Goal: Transaction & Acquisition: Obtain resource

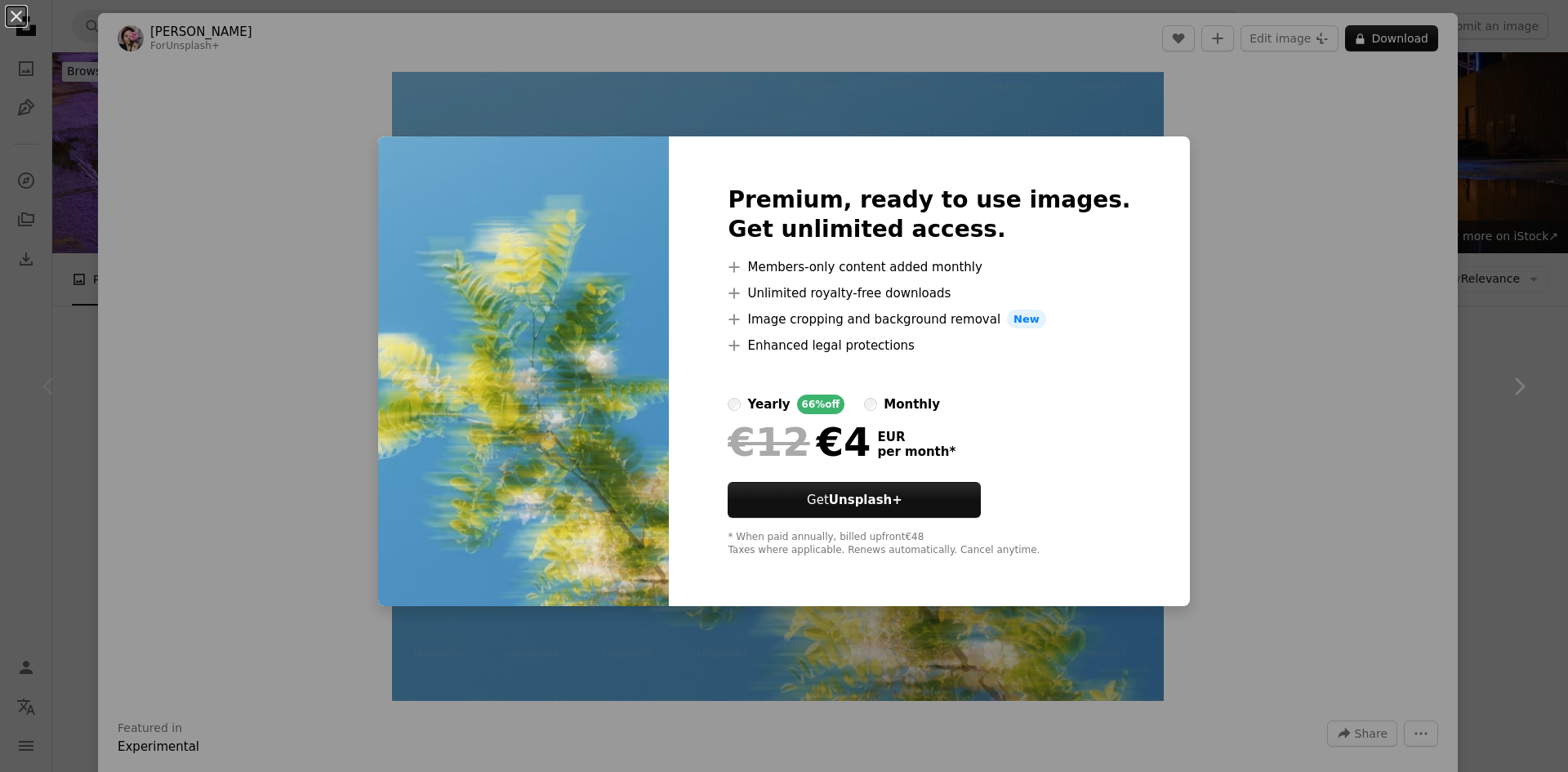
click at [1209, 261] on div "An X shape Premium, ready to use images. Get unlimited access. A plus sign Memb…" at bounding box center [784, 386] width 1568 height 772
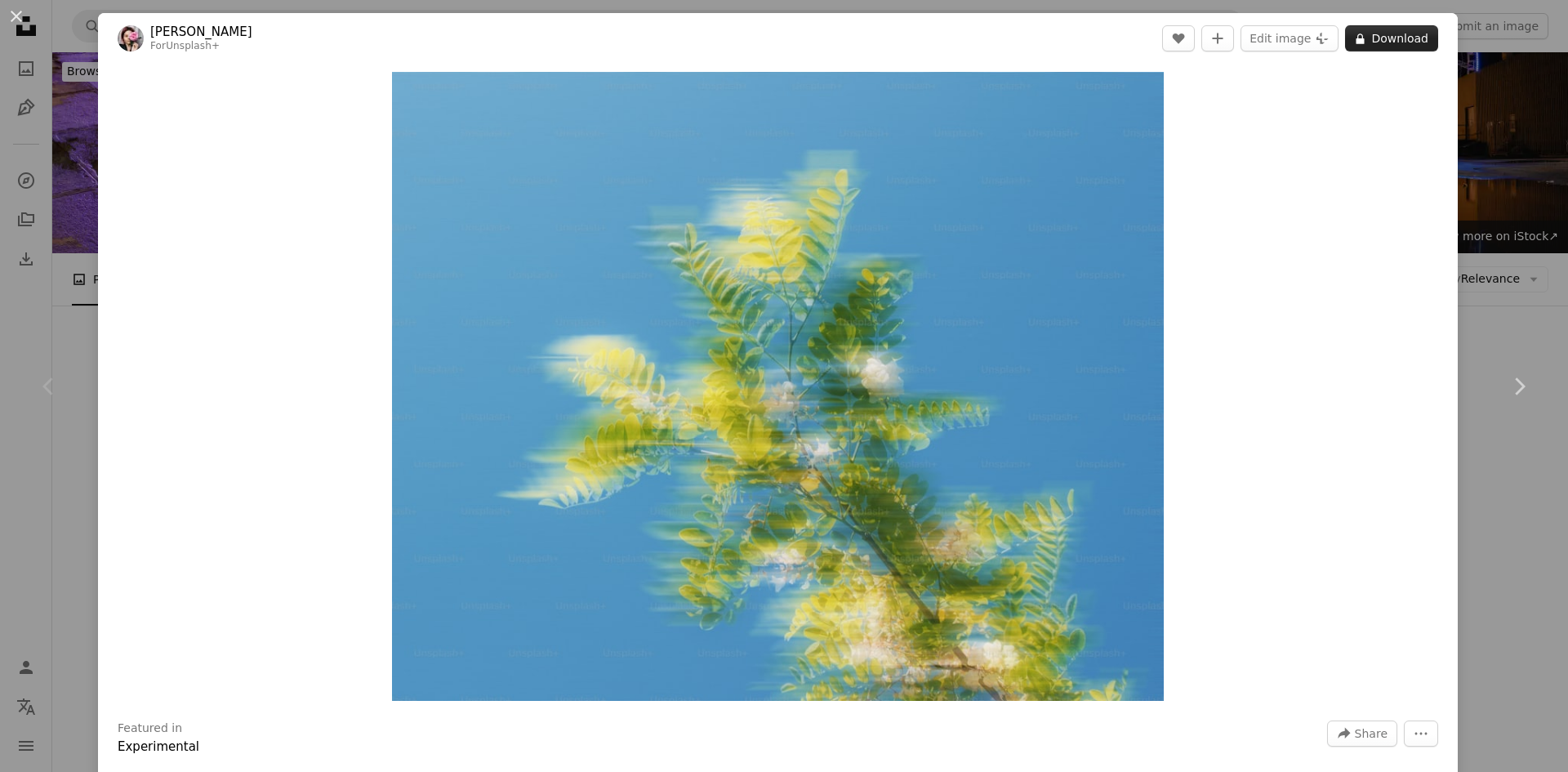
click at [1385, 49] on button "A lock Download" at bounding box center [1392, 37] width 93 height 26
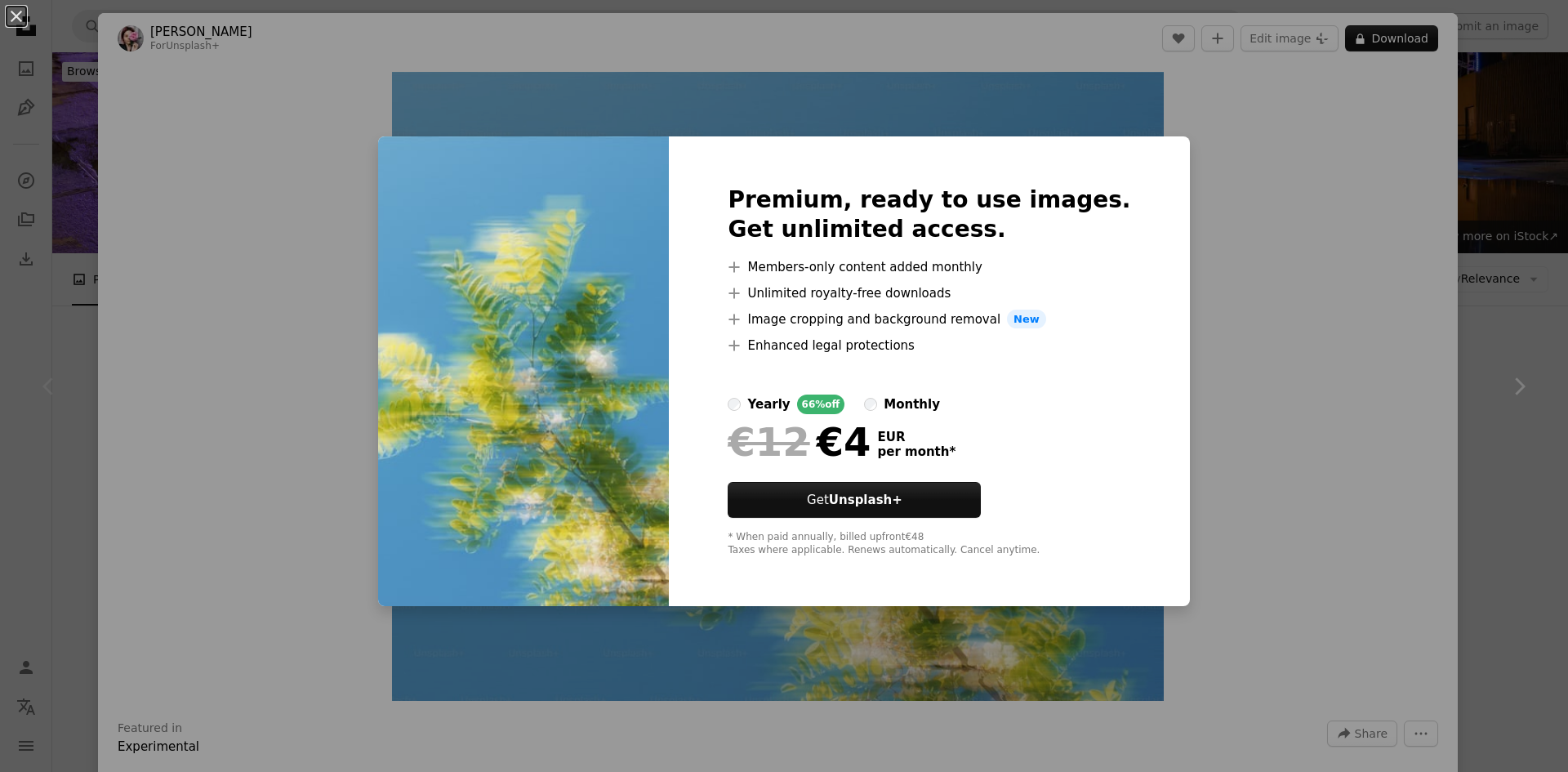
click at [1361, 190] on div "An X shape Premium, ready to use images. Get unlimited access. A plus sign Memb…" at bounding box center [784, 386] width 1568 height 772
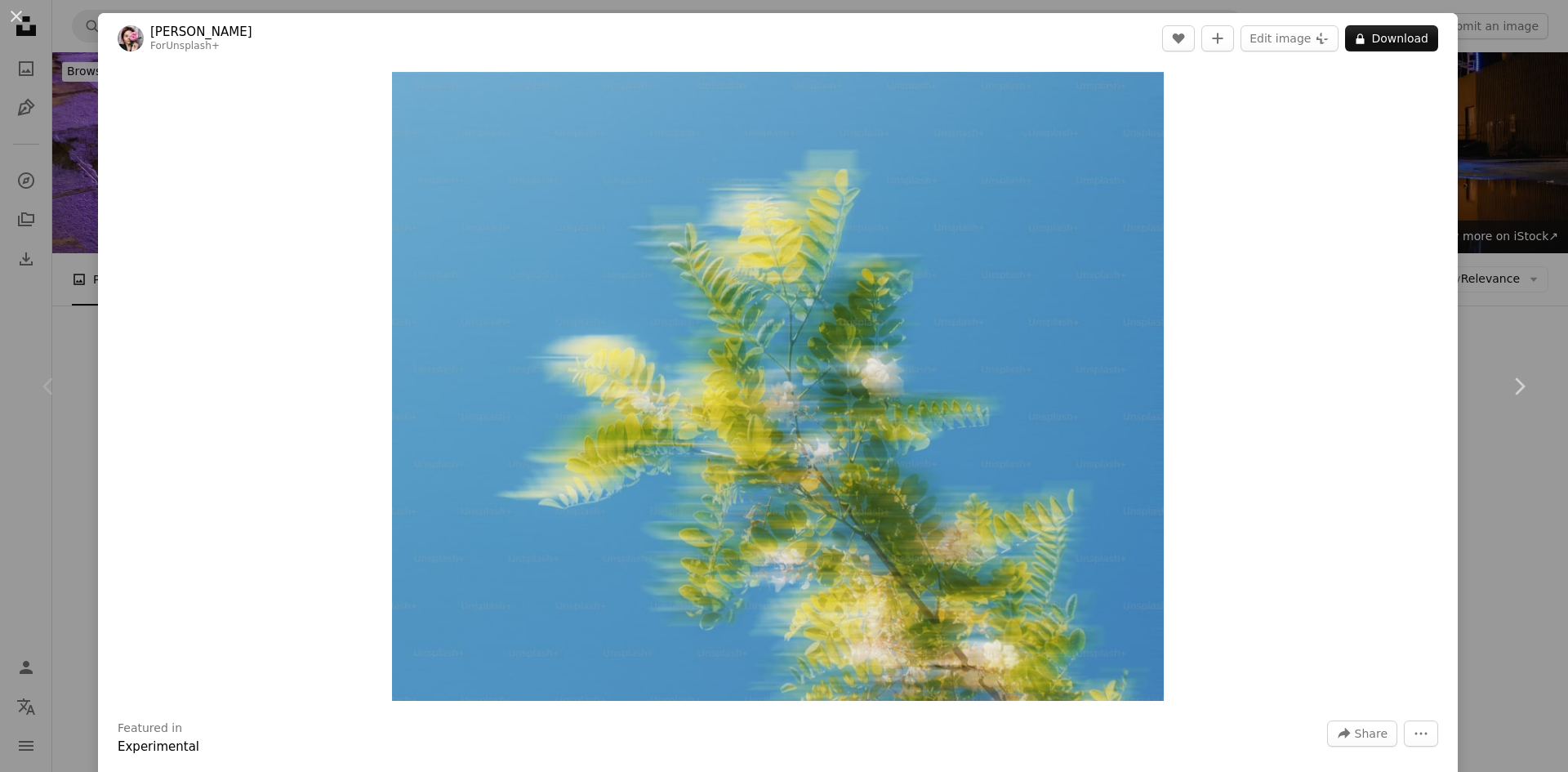
click at [1530, 472] on div "An X shape Chevron left Chevron right [PERSON_NAME] For Unsplash+ A heart A plu…" at bounding box center [784, 386] width 1568 height 772
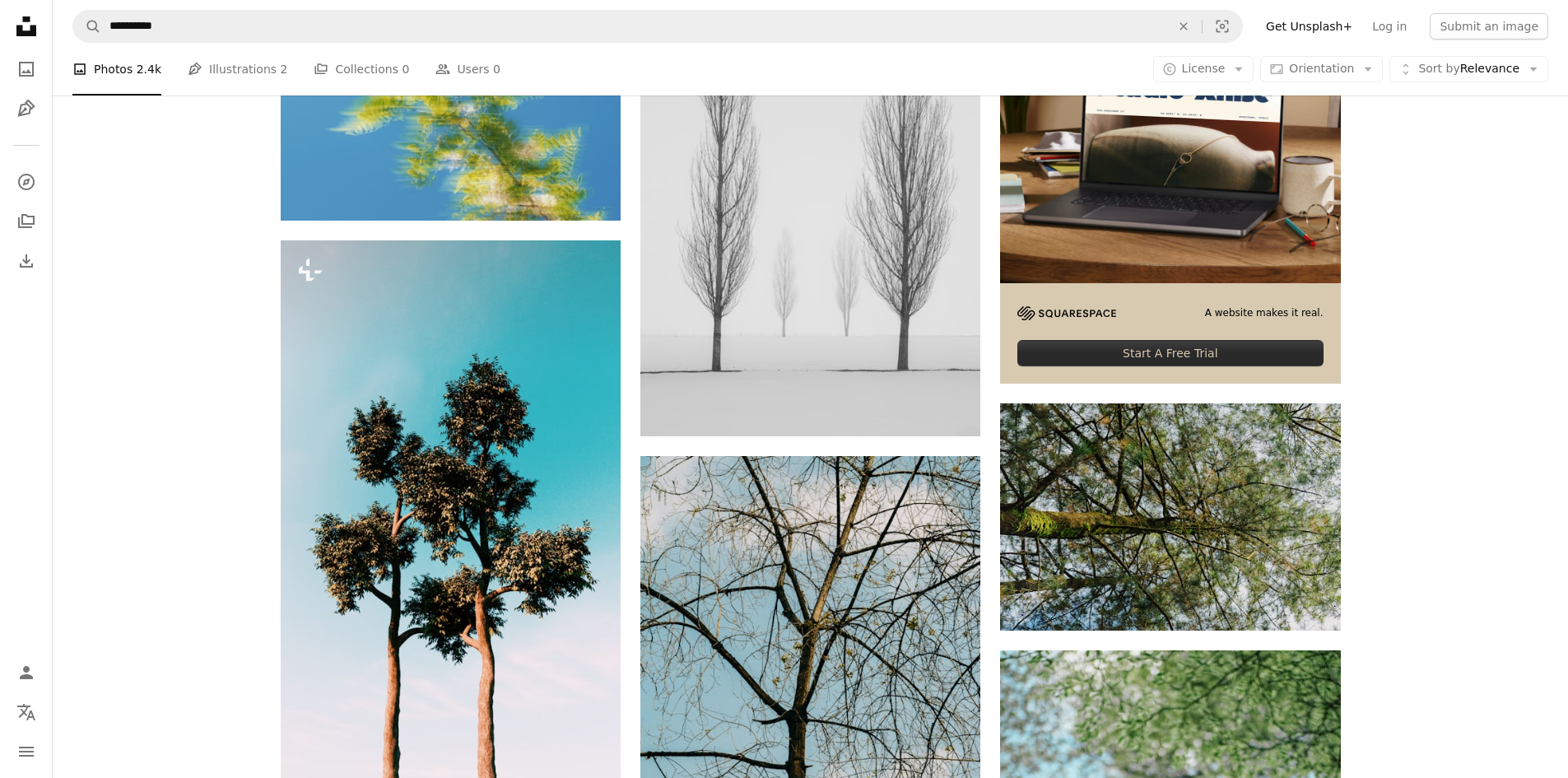
scroll to position [823, 0]
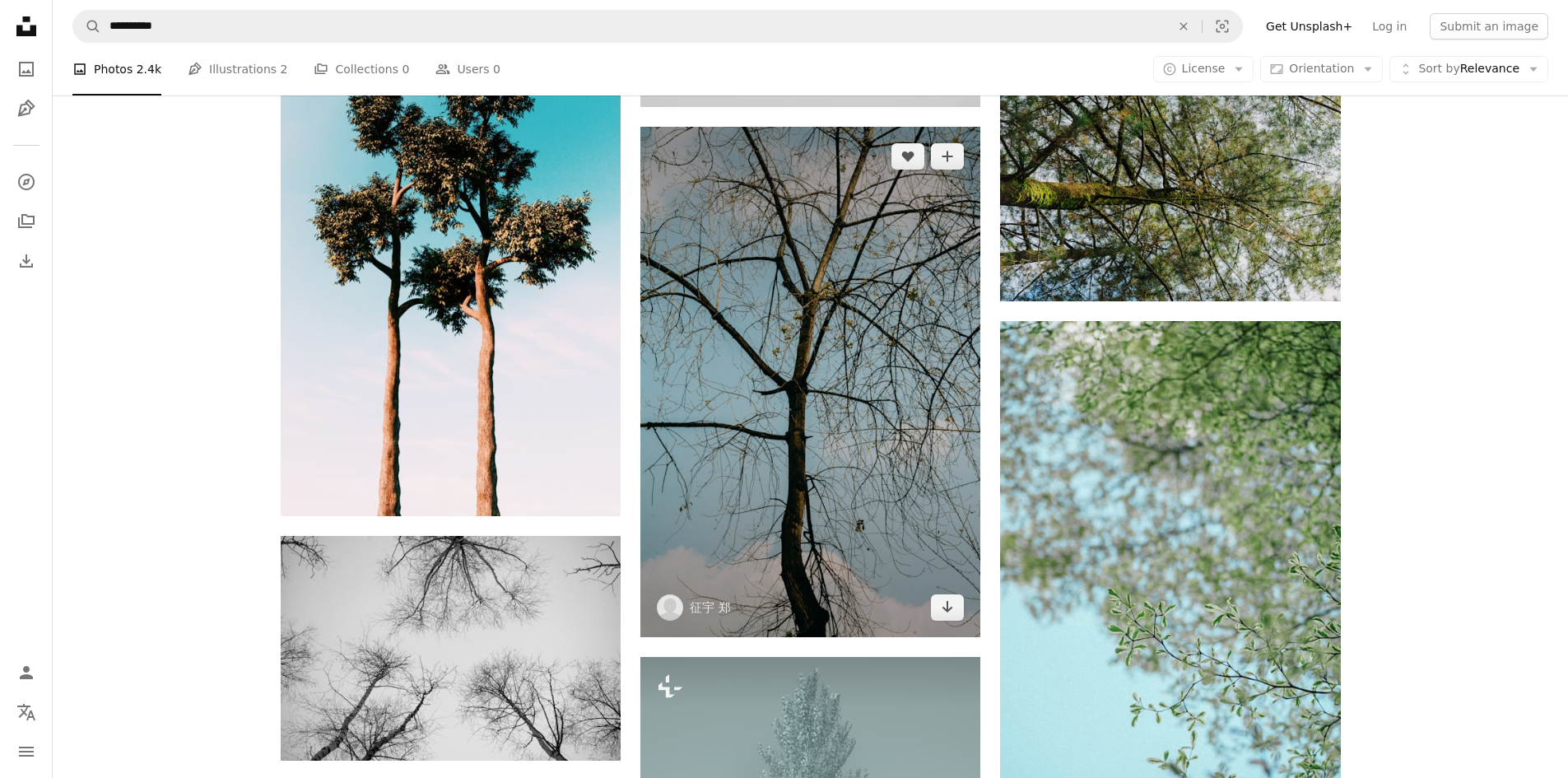
click at [890, 403] on img at bounding box center [811, 381] width 340 height 510
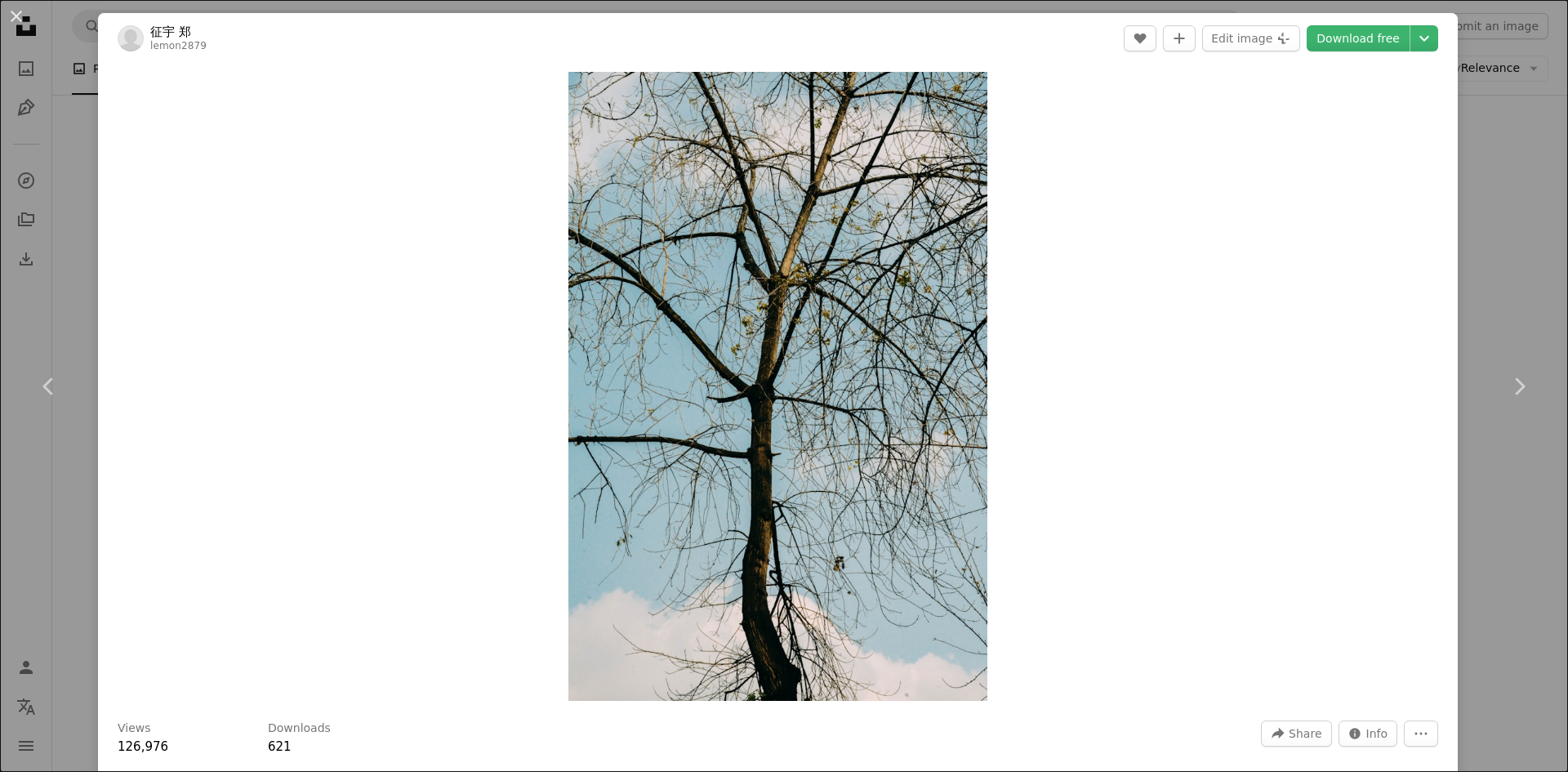
click at [1467, 165] on div "An X shape Chevron left Chevron right 征宇 郑 lemon2879 A heart A plus sign Edit i…" at bounding box center [784, 386] width 1568 height 772
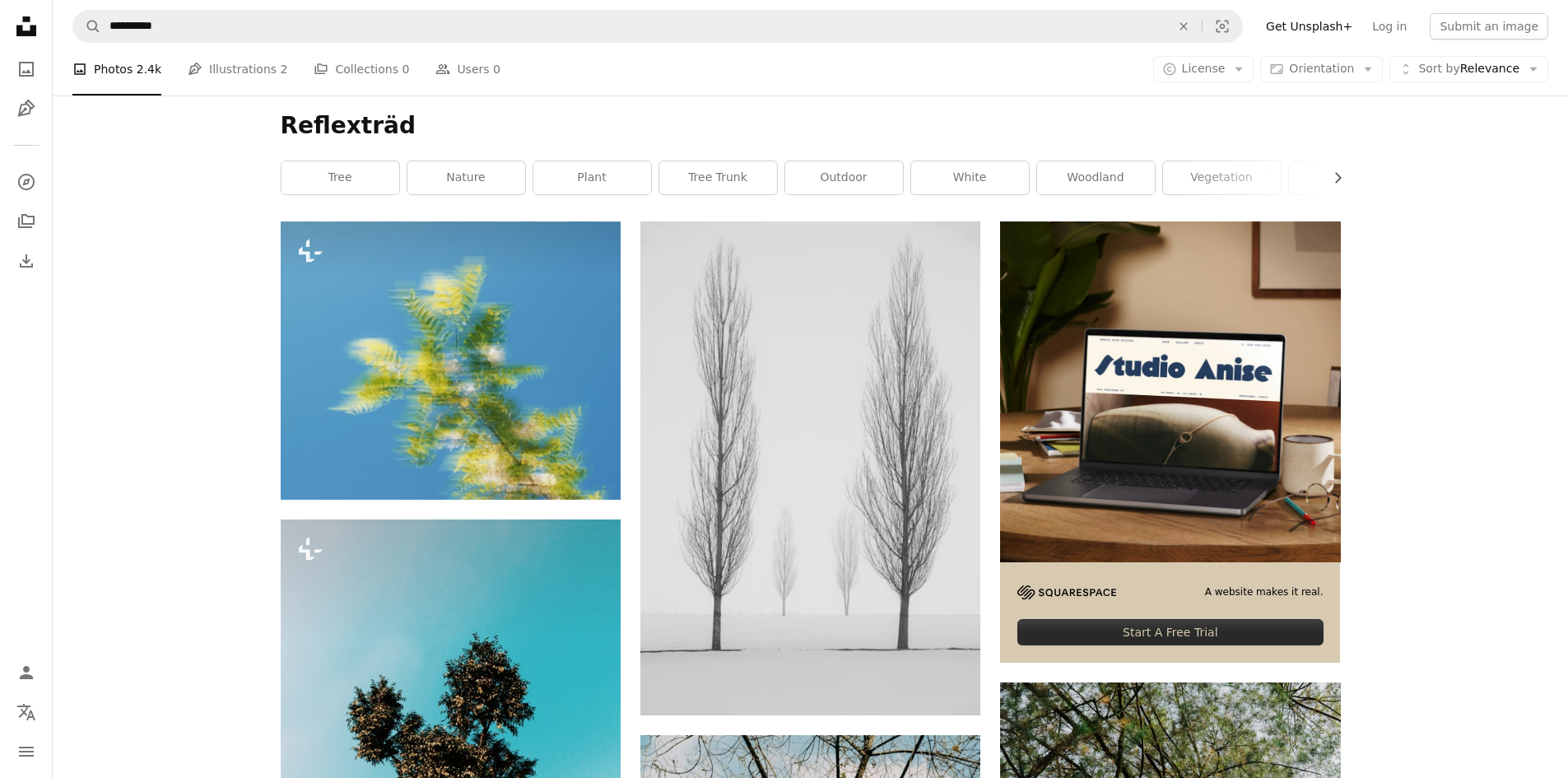
scroll to position [165, 0]
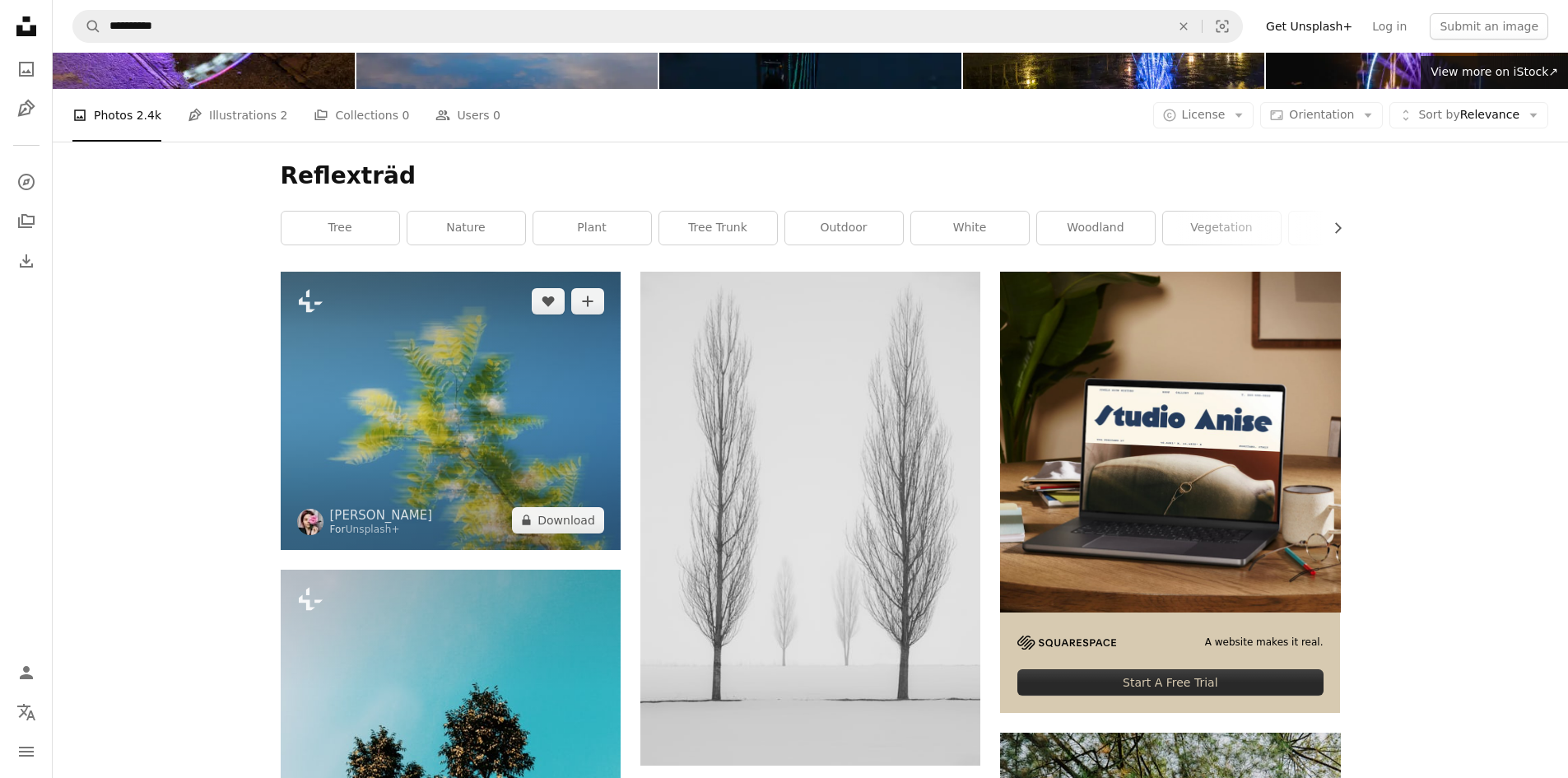
click at [472, 363] on img at bounding box center [451, 410] width 340 height 277
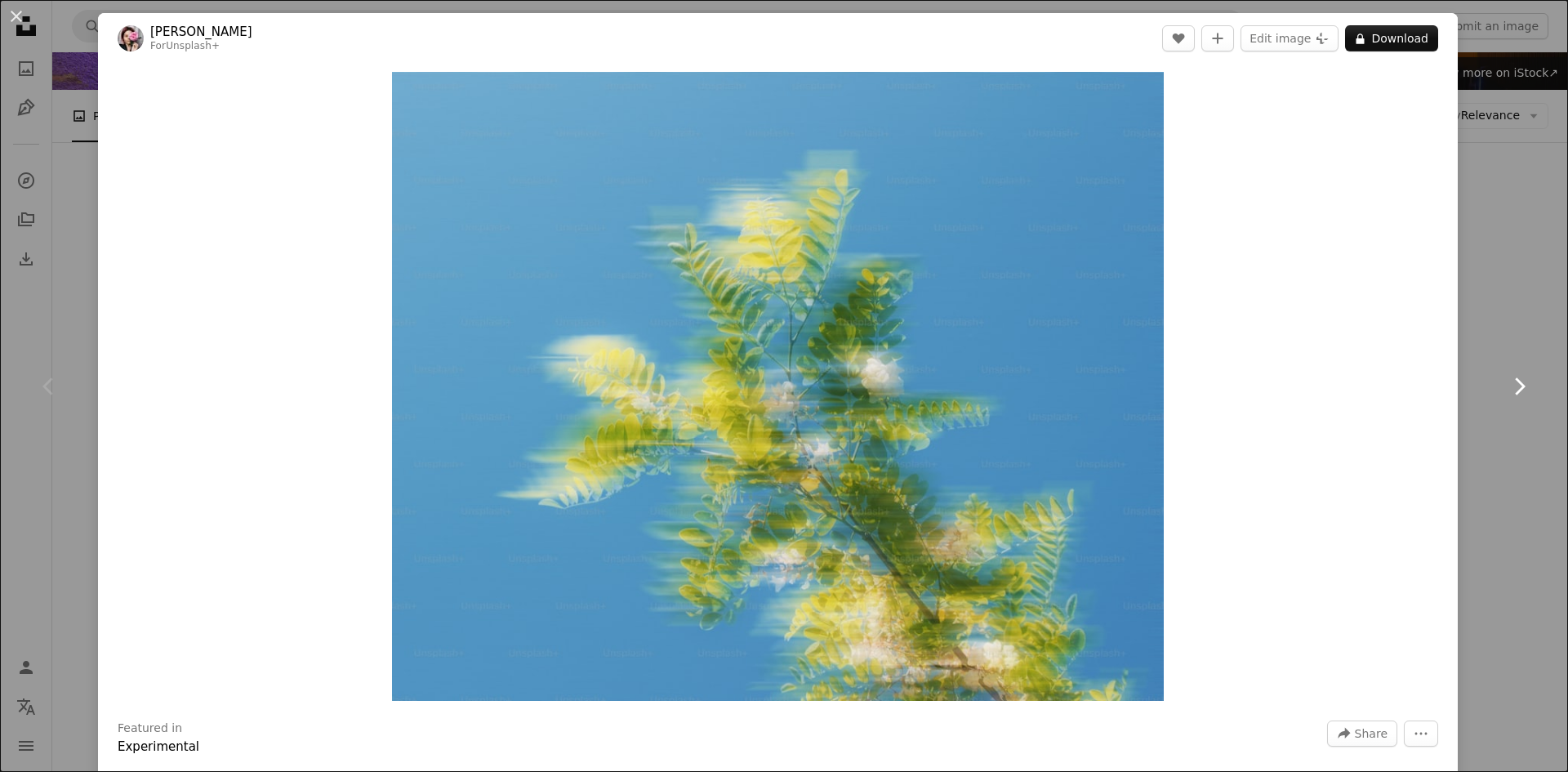
click at [1507, 338] on link "Chevron right" at bounding box center [1520, 386] width 98 height 157
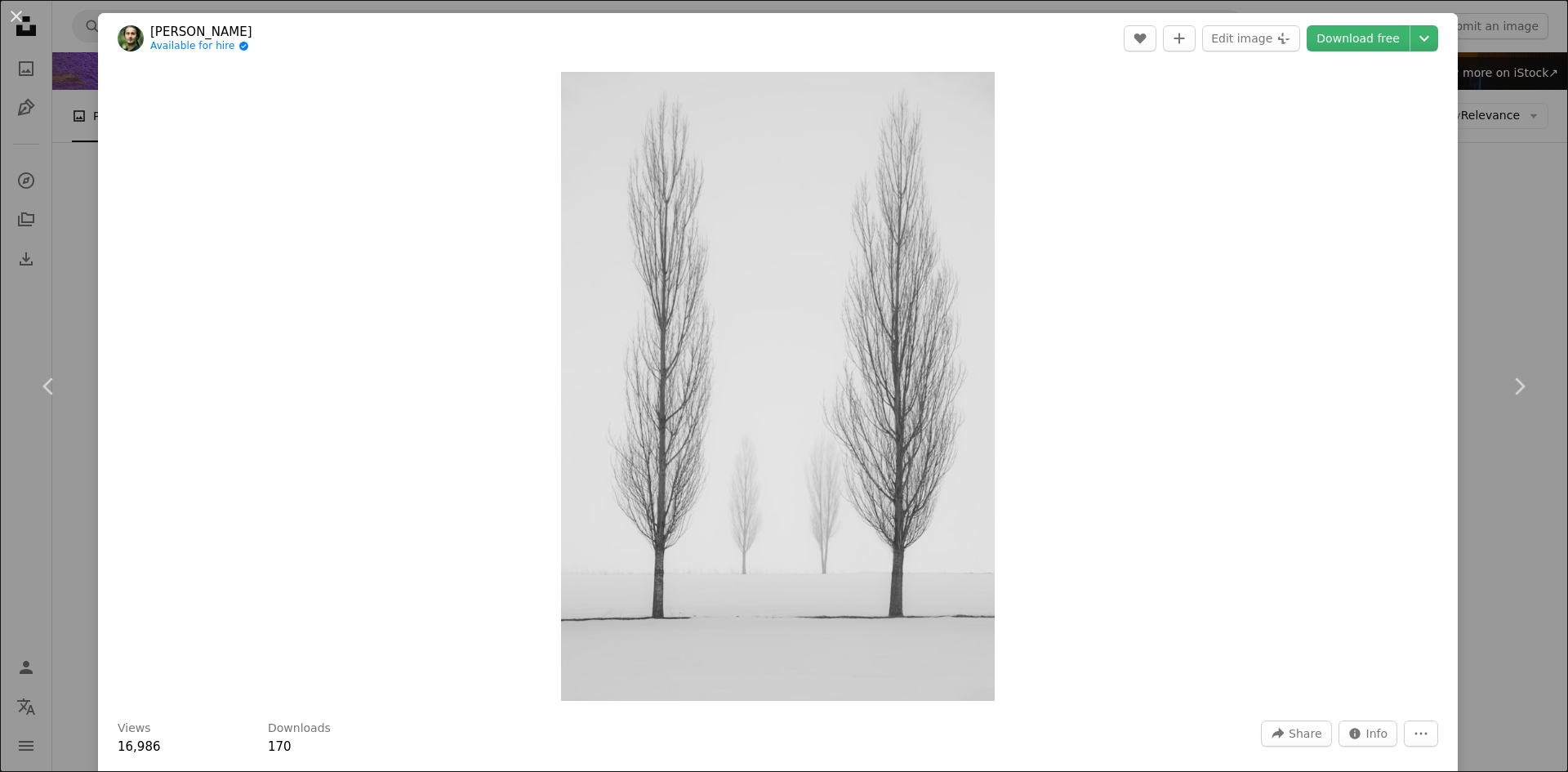
click at [1491, 161] on div "An X shape Chevron left Chevron right [PERSON_NAME] Available for hire A checkm…" at bounding box center [784, 386] width 1568 height 772
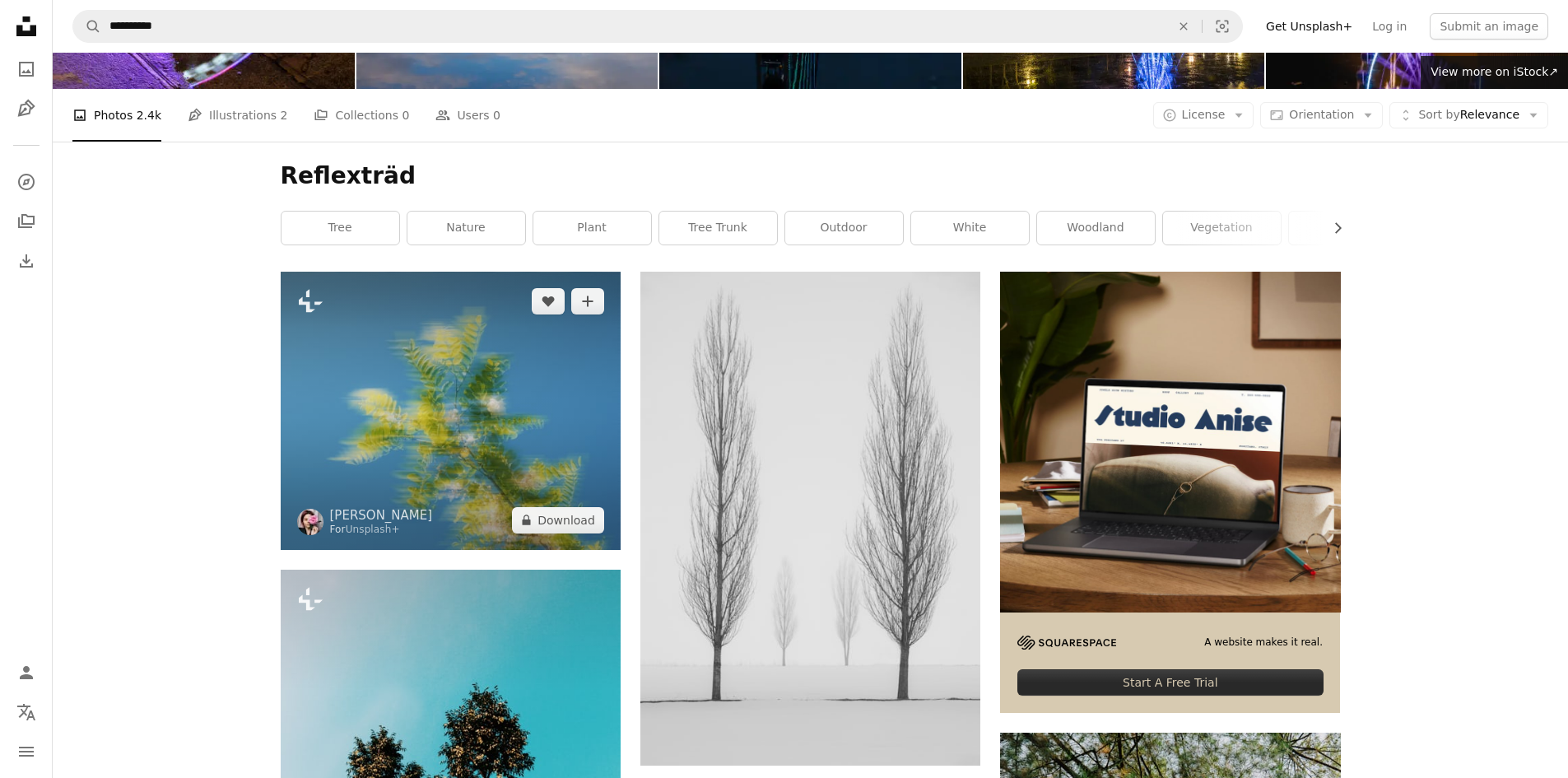
click at [515, 387] on img at bounding box center [451, 410] width 340 height 277
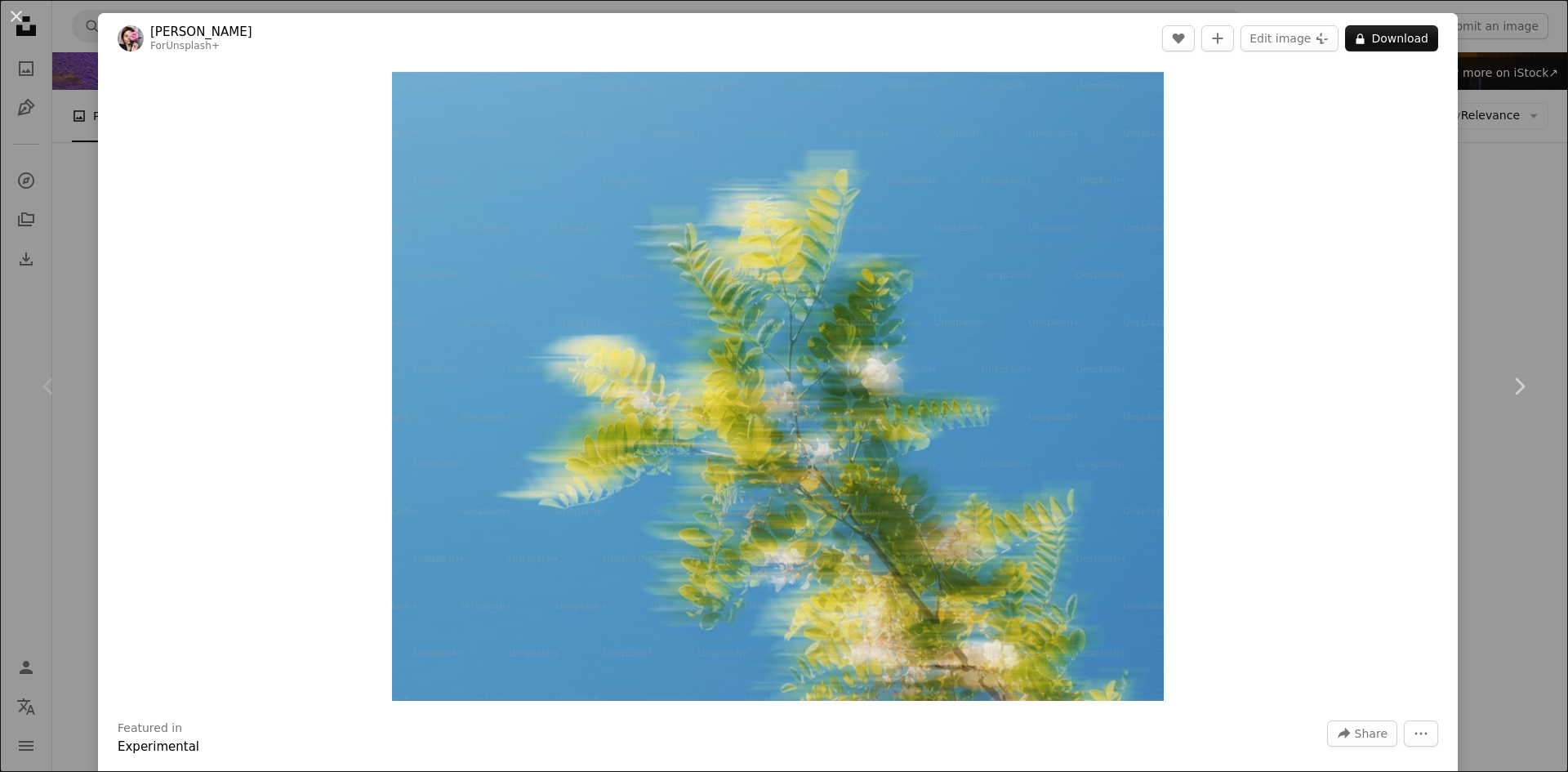
click at [1489, 262] on div "An X shape Chevron left Chevron right [PERSON_NAME] For Unsplash+ A heart A plu…" at bounding box center [784, 386] width 1568 height 772
